Goal: Navigation & Orientation: Find specific page/section

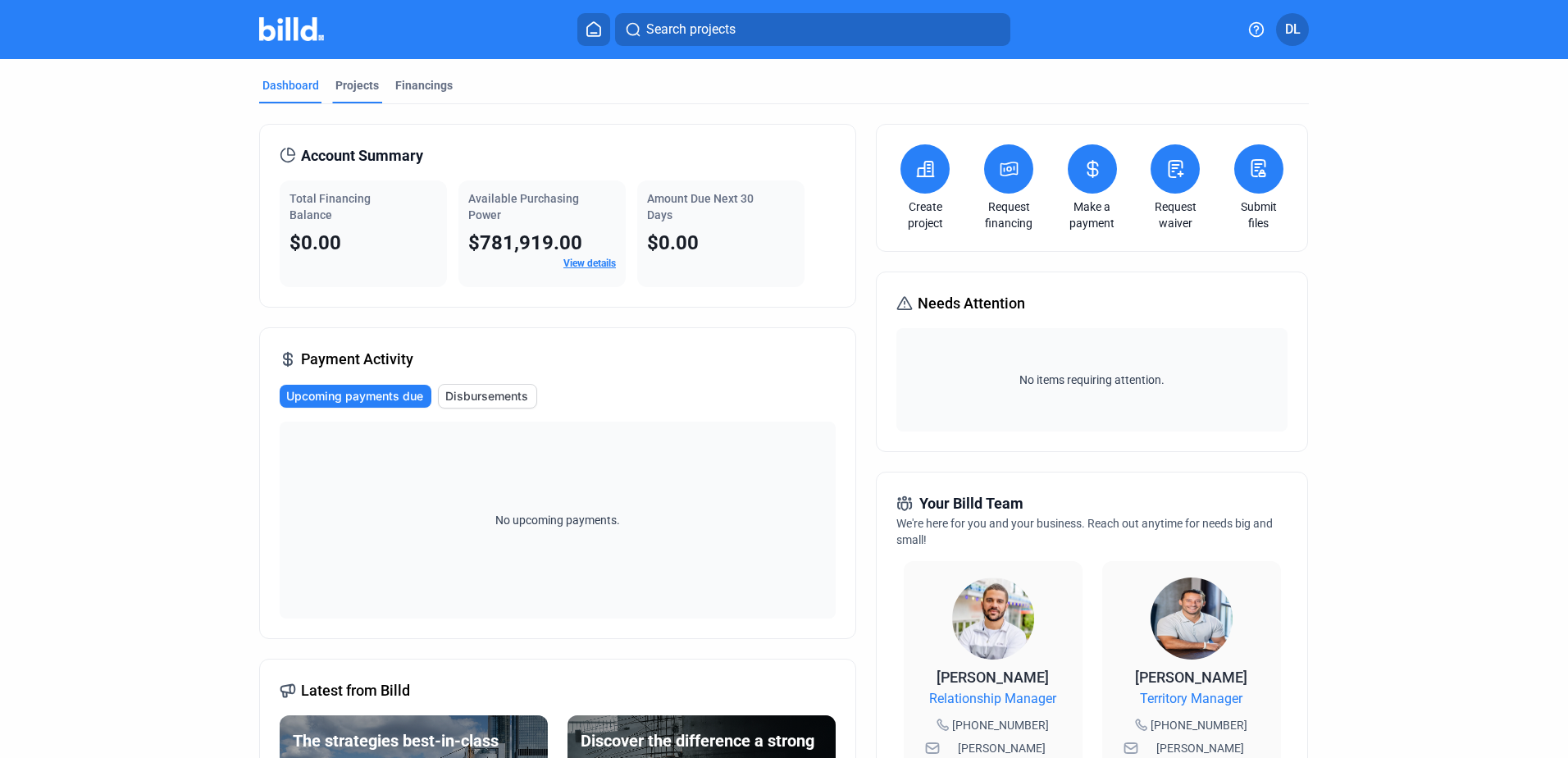
click at [372, 90] on div "Projects" at bounding box center [357, 85] width 43 height 17
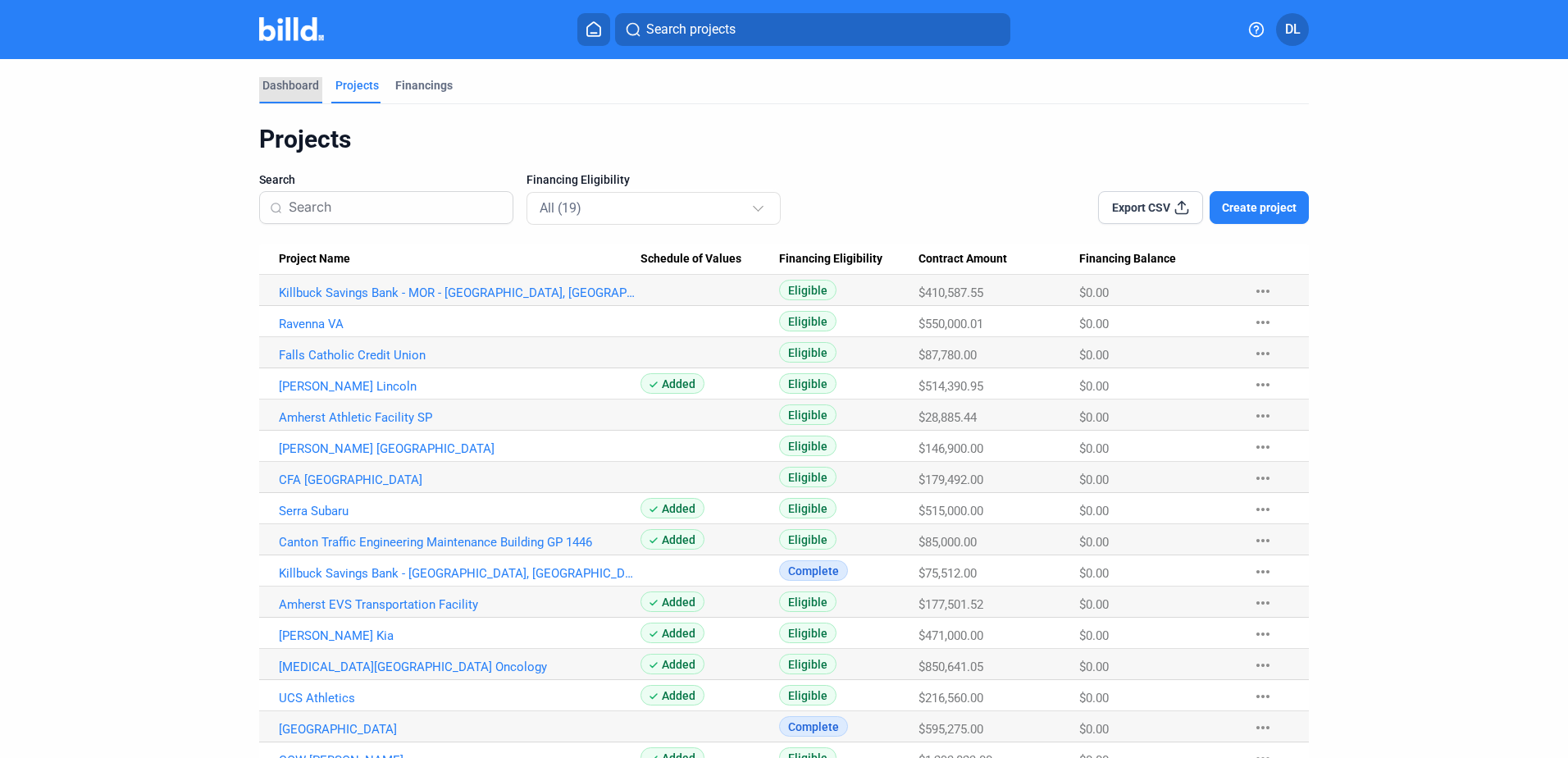
click at [285, 84] on div "Dashboard" at bounding box center [290, 85] width 56 height 17
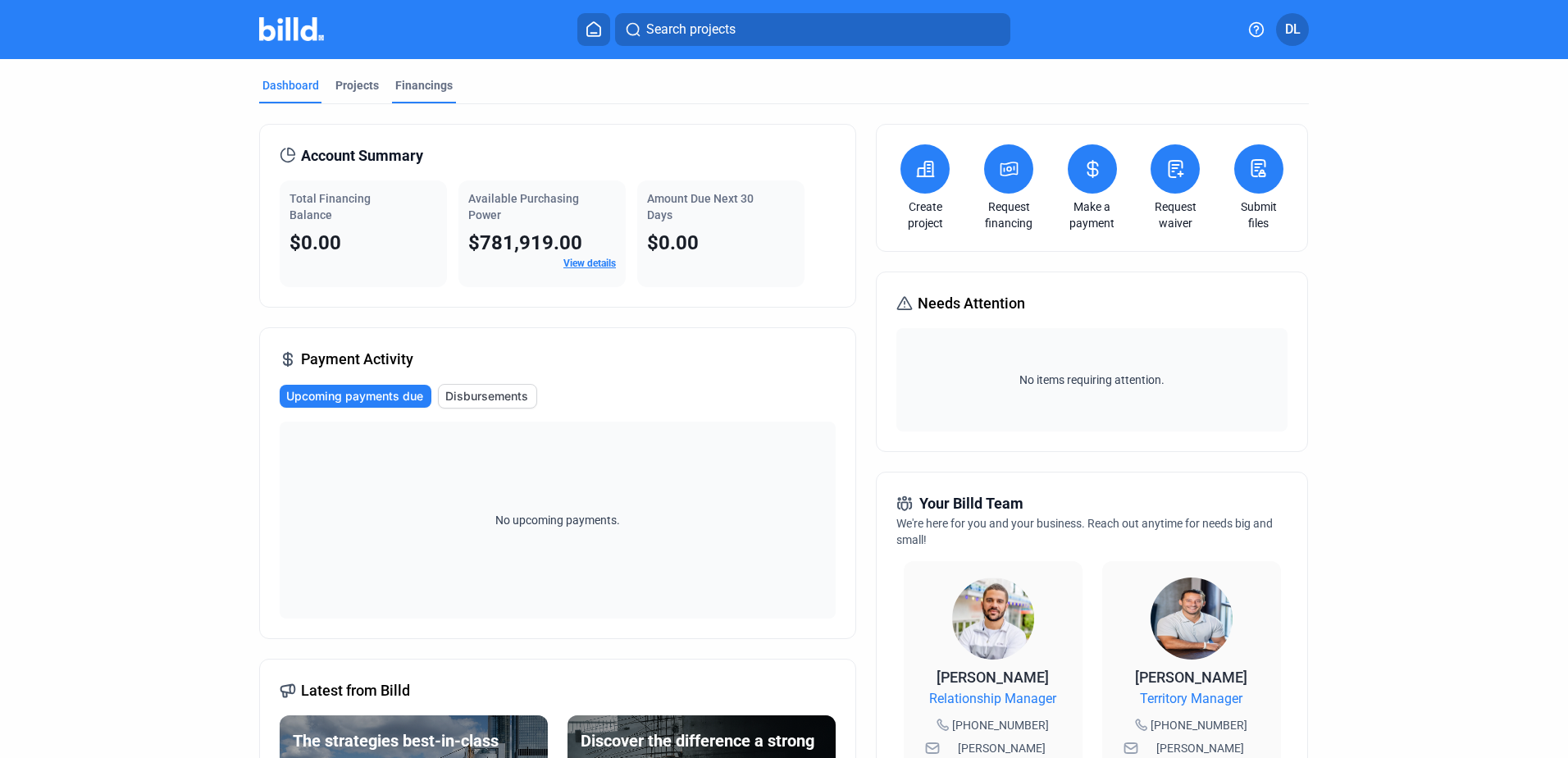
click at [424, 83] on div "Financings" at bounding box center [424, 85] width 57 height 17
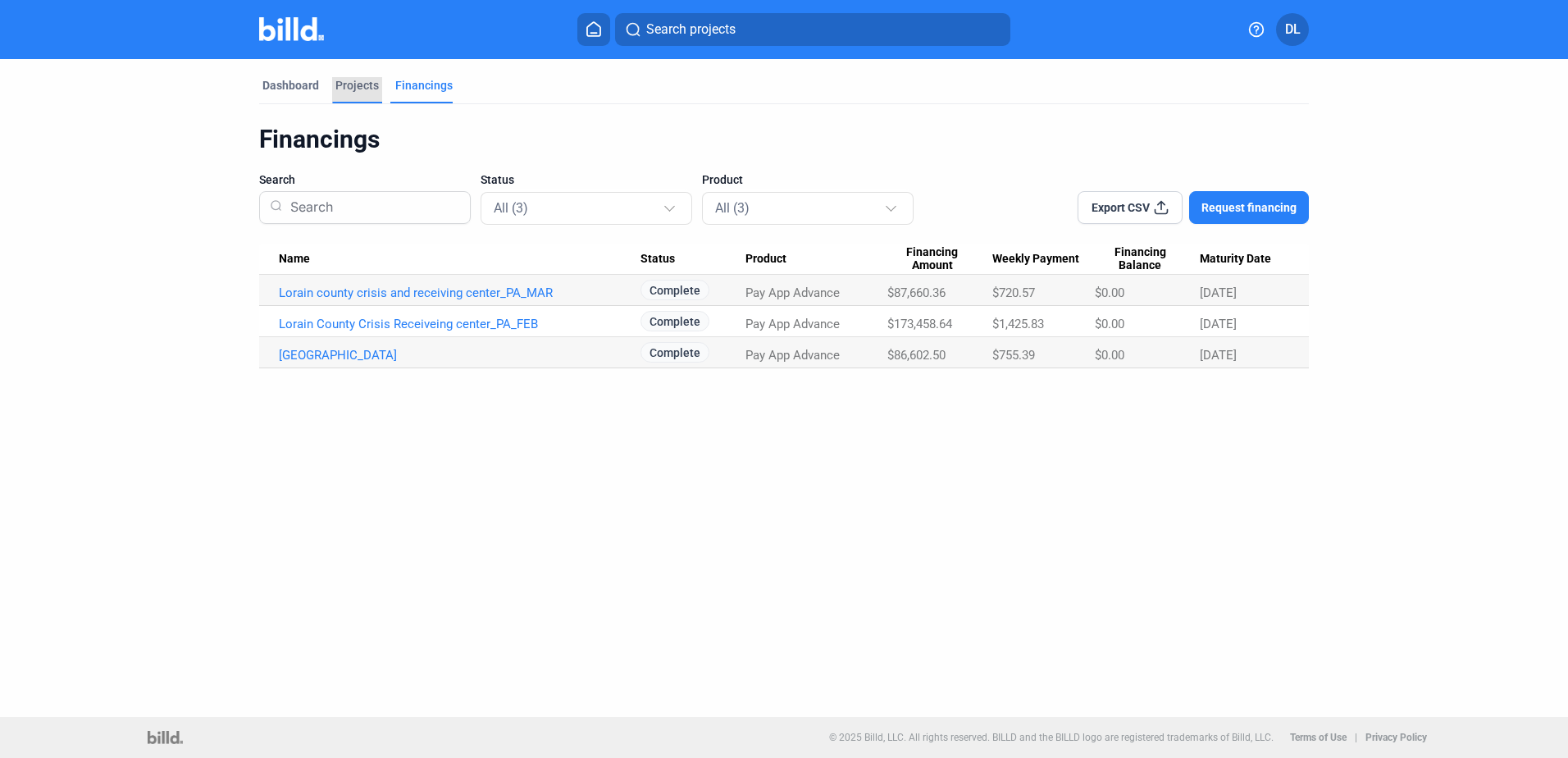
click at [350, 81] on div "Projects" at bounding box center [357, 85] width 43 height 17
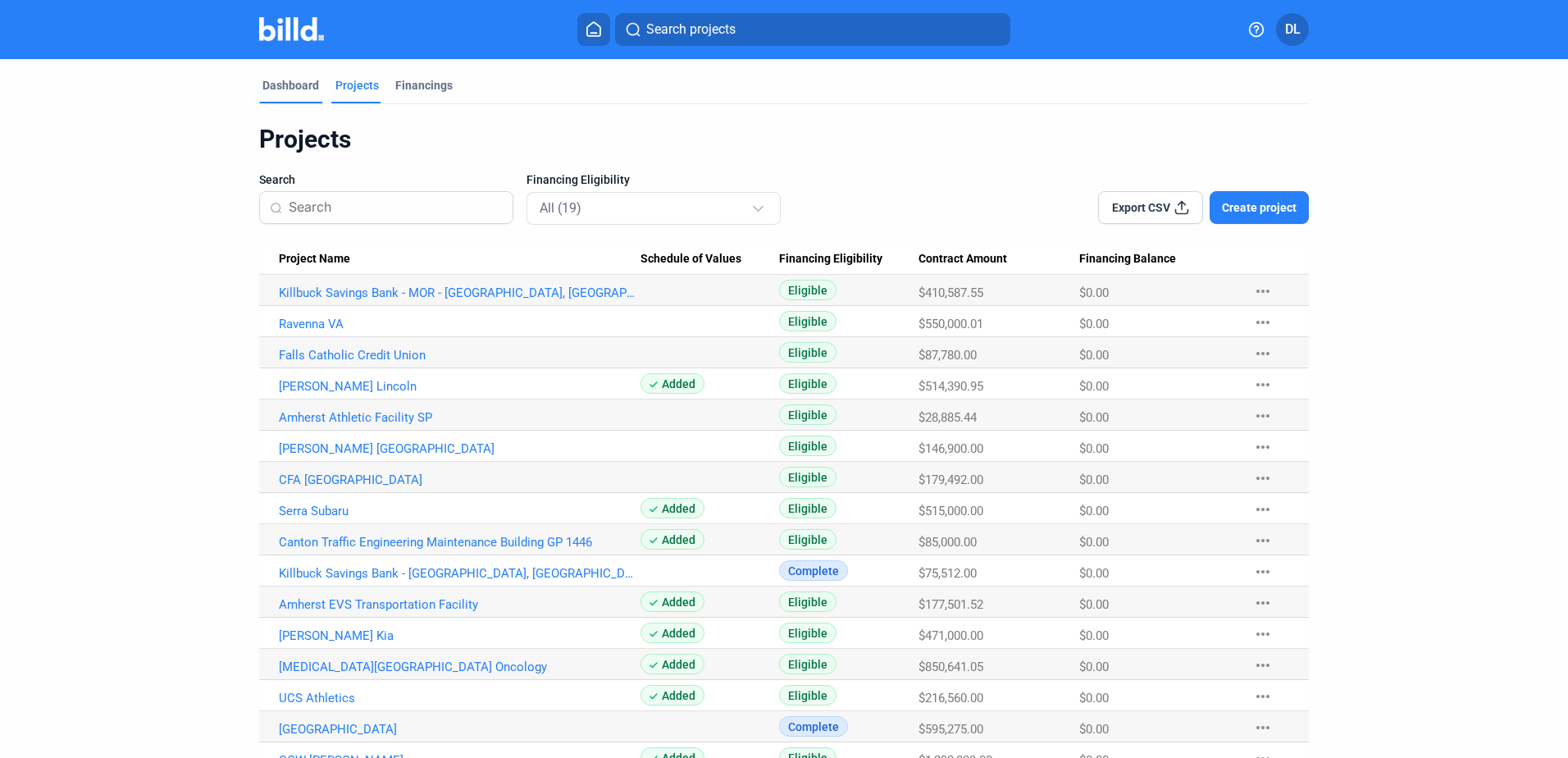
click at [282, 83] on div "Dashboard" at bounding box center [290, 85] width 56 height 17
